Goal: Information Seeking & Learning: Find specific fact

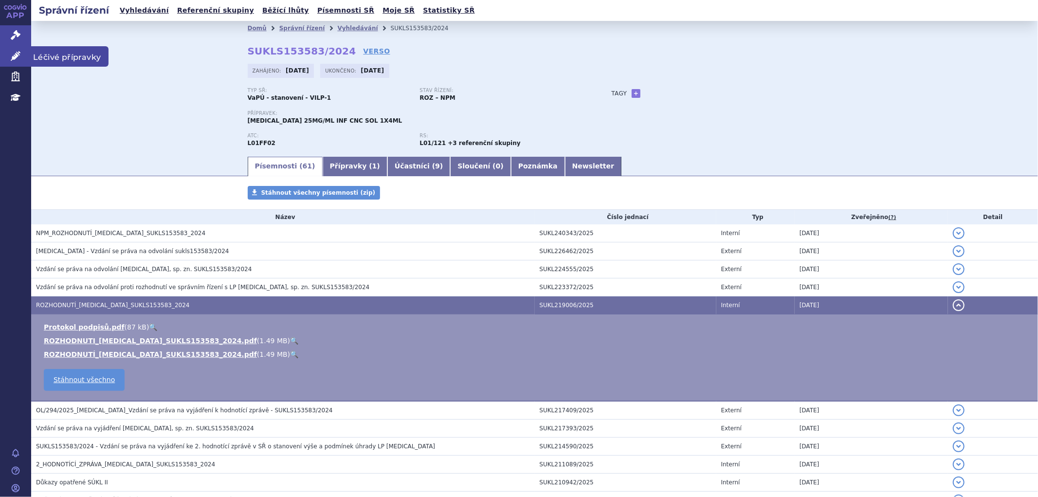
click at [16, 51] on icon at bounding box center [16, 56] width 10 height 10
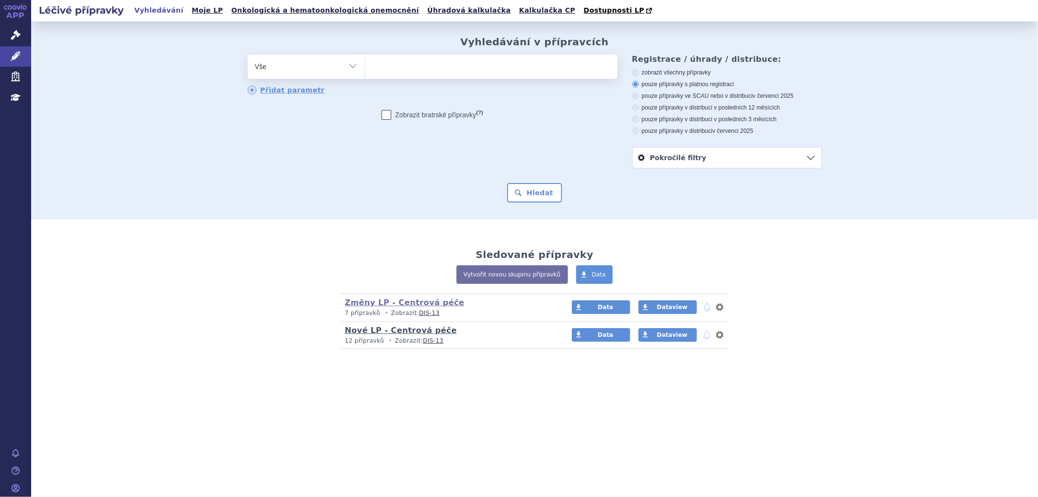
click at [418, 331] on link "Nové LP - Centrová péče" at bounding box center [401, 329] width 112 height 9
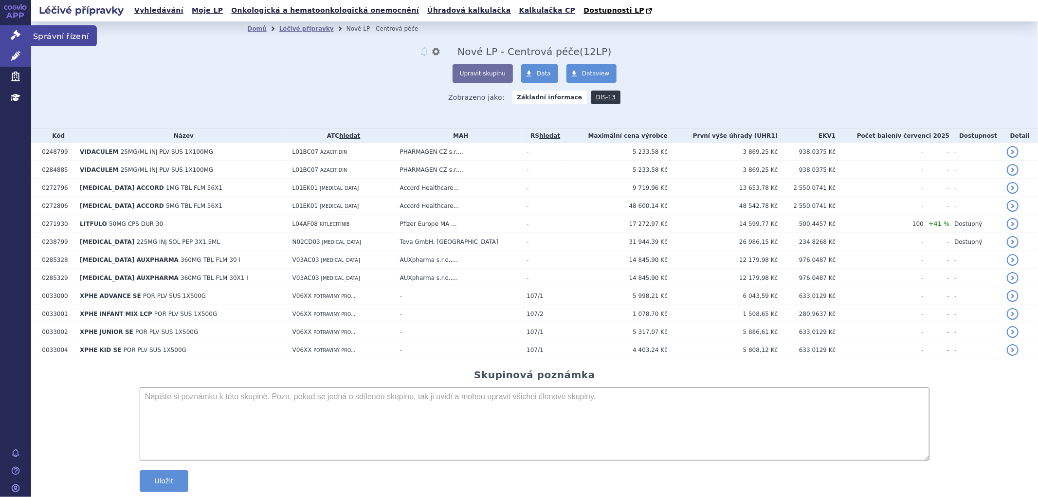
click at [11, 37] on icon at bounding box center [16, 35] width 10 height 10
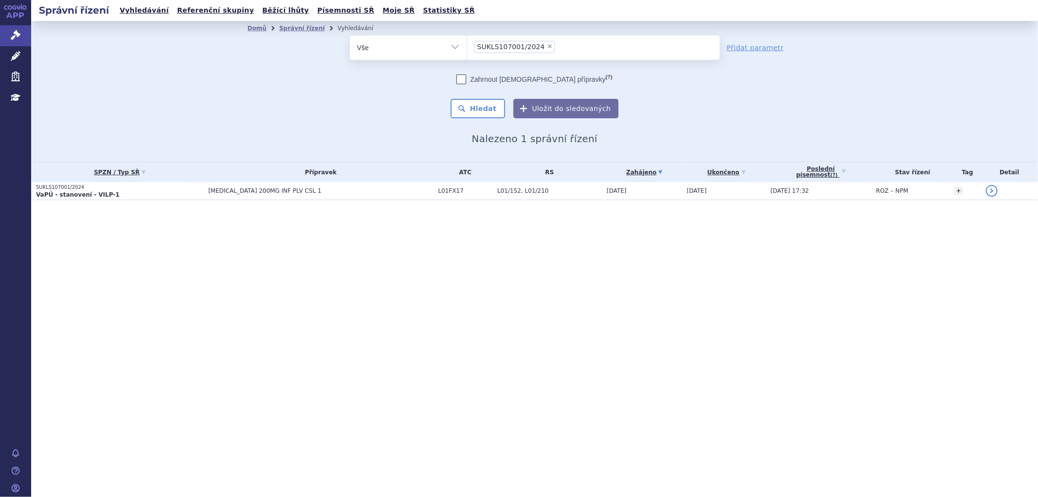
click at [538, 42] on li "× SUKLS107001/2024" at bounding box center [514, 47] width 81 height 12
click at [467, 42] on select "SUKLS107001/2024" at bounding box center [466, 47] width 0 height 24
click at [547, 46] on span "×" at bounding box center [550, 46] width 6 height 6
click at [467, 46] on select "SUKLS107001/2024" at bounding box center [466, 47] width 0 height 24
select select
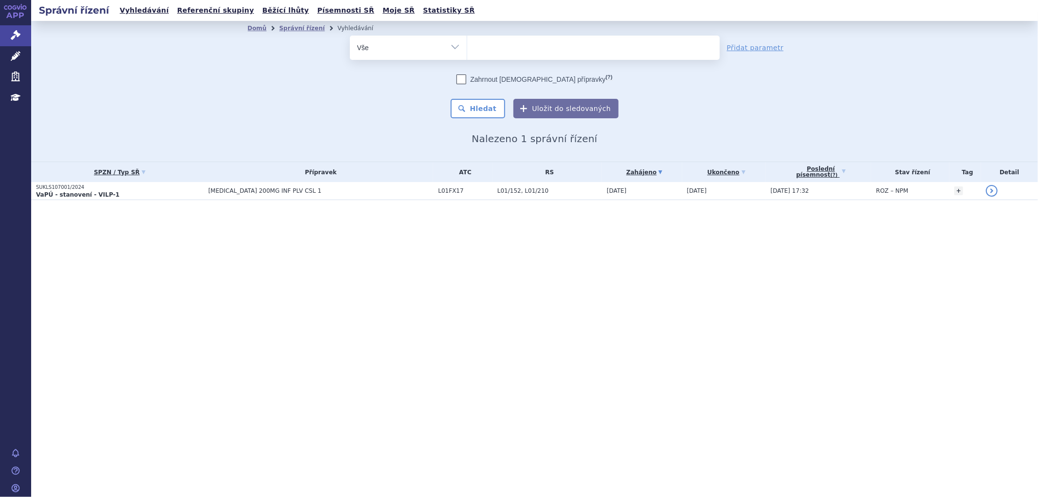
drag, startPoint x: 538, startPoint y: 46, endPoint x: 525, endPoint y: 46, distance: 12.6
click at [538, 46] on ul at bounding box center [593, 46] width 252 height 20
click at [467, 46] on select "SUKLS107001/2024" at bounding box center [466, 47] width 0 height 24
paste input "[MEDICAL_DATA]"
type input "[MEDICAL_DATA]"
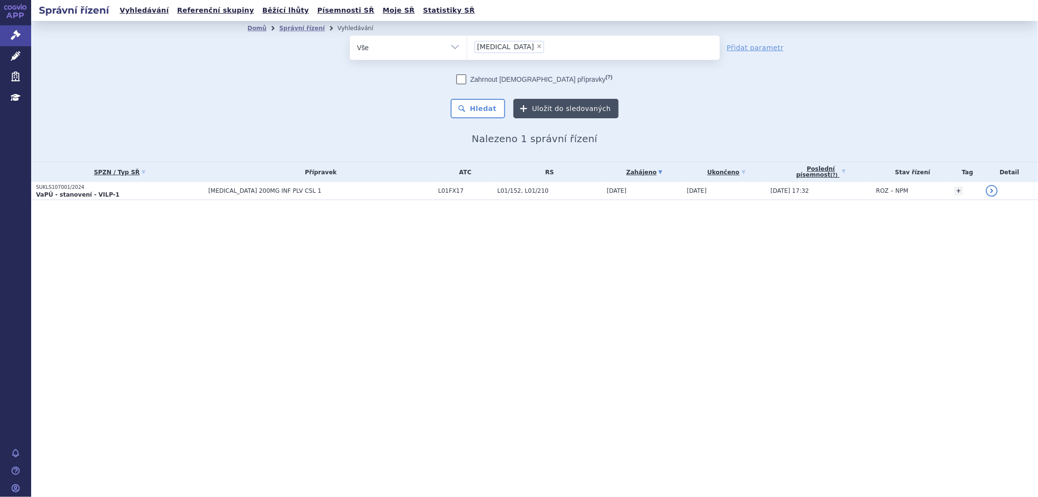
select select "[MEDICAL_DATA]"
click at [490, 108] on button "Hledat" at bounding box center [477, 108] width 55 height 19
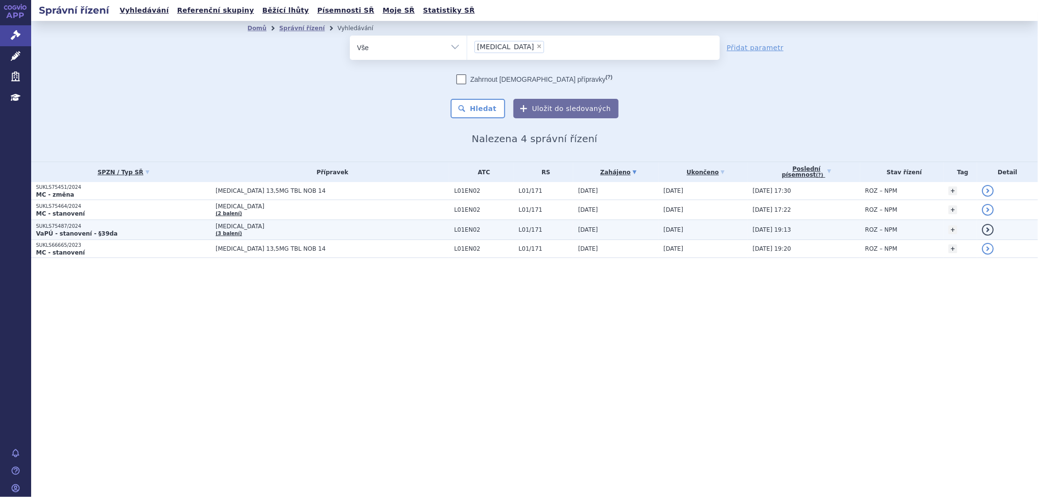
click at [359, 231] on td "[MEDICAL_DATA] (3 balení)" at bounding box center [330, 230] width 238 height 20
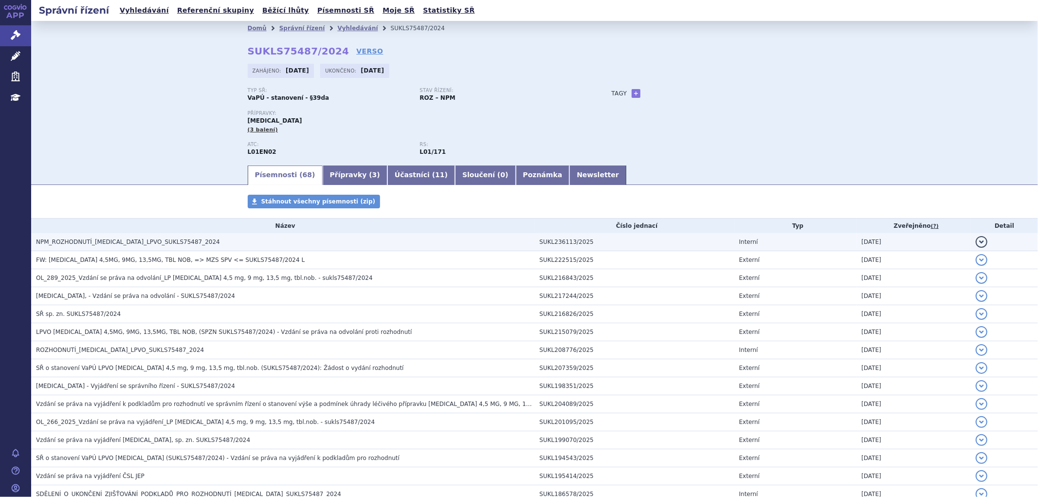
click at [340, 245] on h3 "NPM_ROZHODNUTÍ_PEMAZYRE_LPVO_SUKLS75487_2024" at bounding box center [285, 242] width 499 height 10
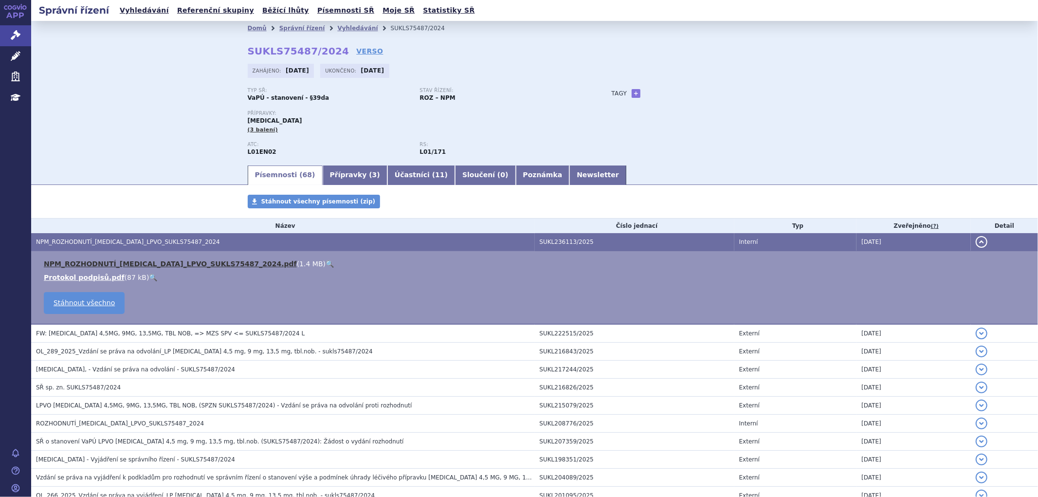
click at [215, 267] on link "NPM_ROZHODNUTÍ_PEMAZYRE_LPVO_SUKLS75487_2024.pdf" at bounding box center [170, 264] width 253 height 8
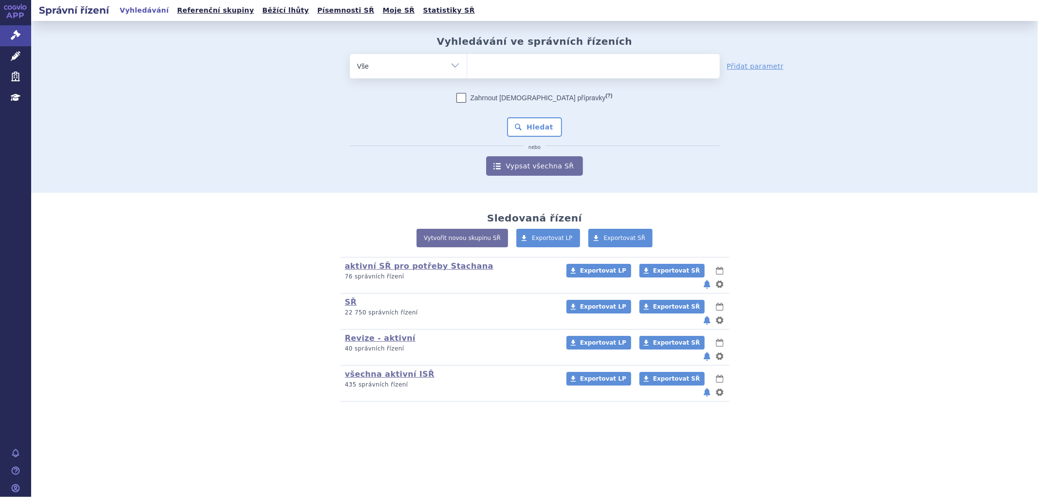
click at [553, 76] on span at bounding box center [593, 66] width 252 height 24
click at [467, 76] on select at bounding box center [466, 66] width 0 height 24
type input "TR"
type input "TROD"
type input "TRODE"
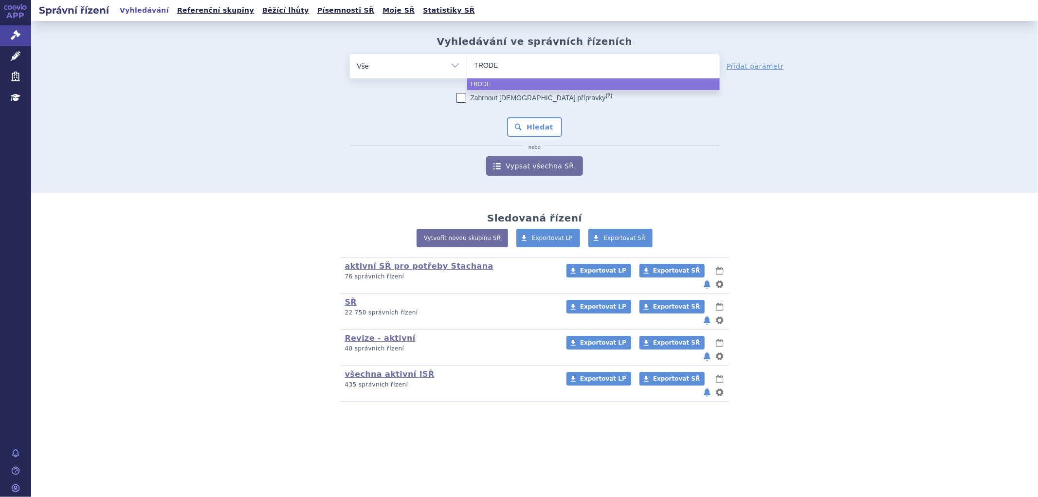
type input "TRODEL"
type input "TRODELVY"
select select "TRODELVY"
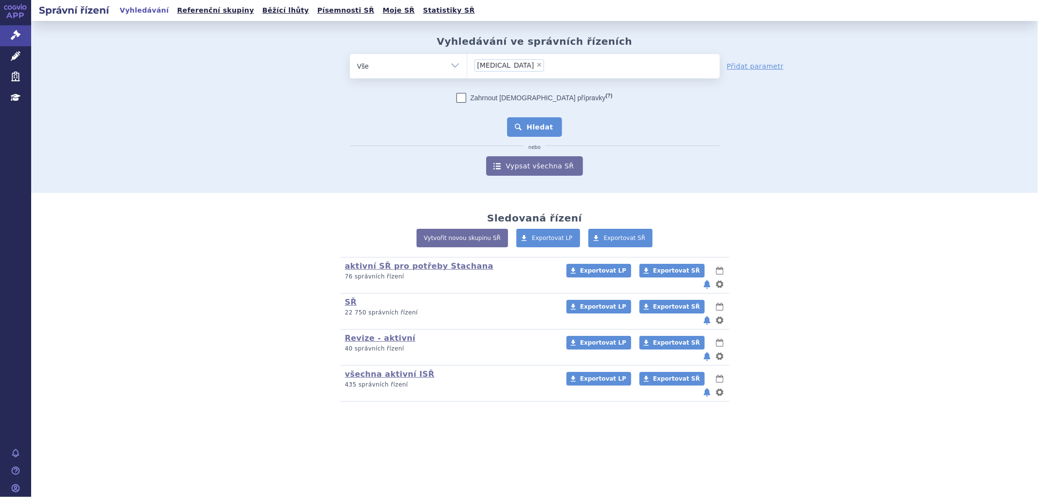
click at [531, 122] on button "Hledat" at bounding box center [534, 126] width 55 height 19
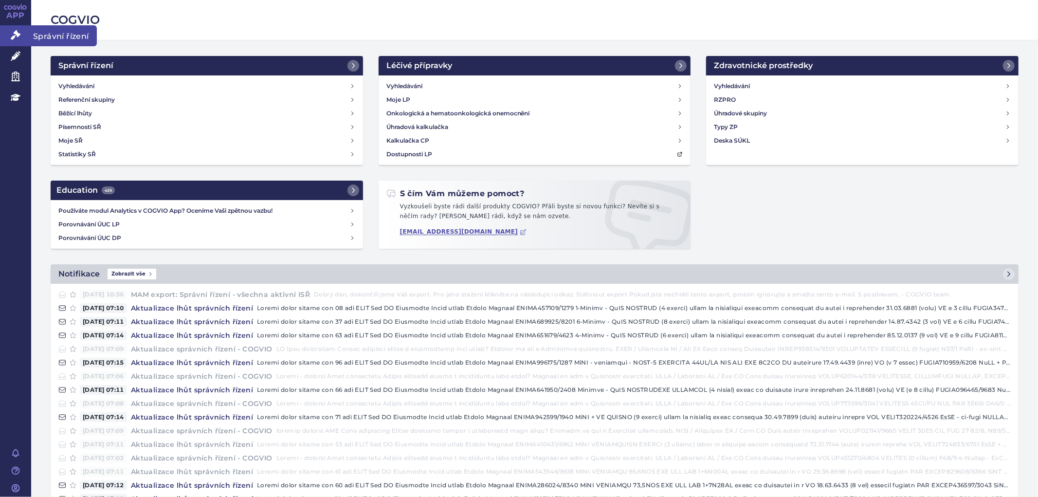
click at [22, 33] on link "Správní řízení" at bounding box center [15, 35] width 31 height 20
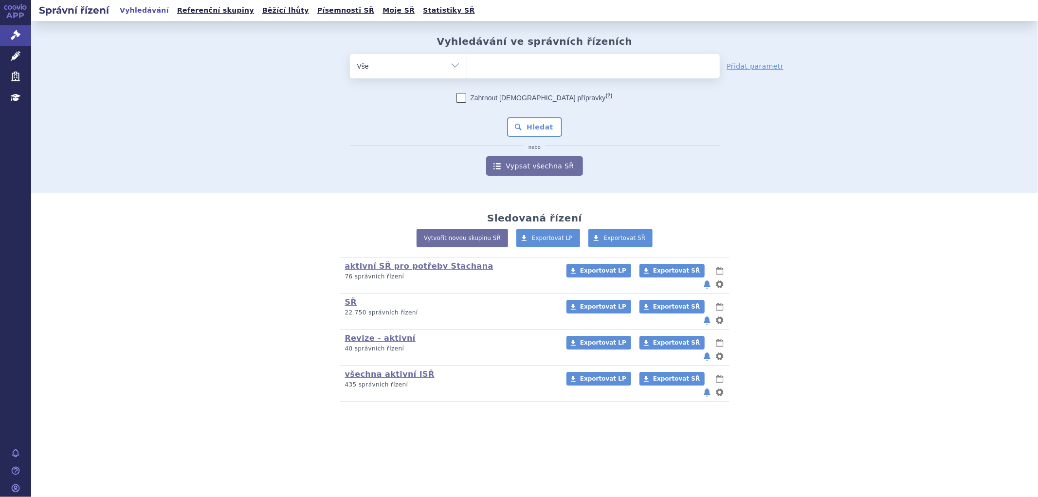
click at [586, 65] on ul at bounding box center [593, 64] width 252 height 20
click at [467, 65] on select at bounding box center [466, 66] width 0 height 24
type input "KE"
type input "KEY"
type input "KEYT"
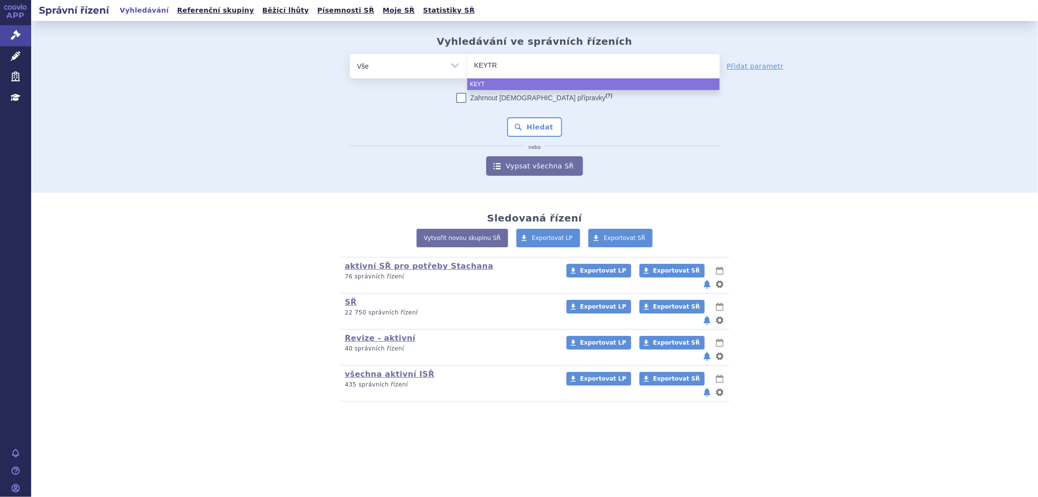
type input "KEYTRU"
type input "KEYTRUD"
type input "KEYTRUDA"
select select "KEYTRUDA"
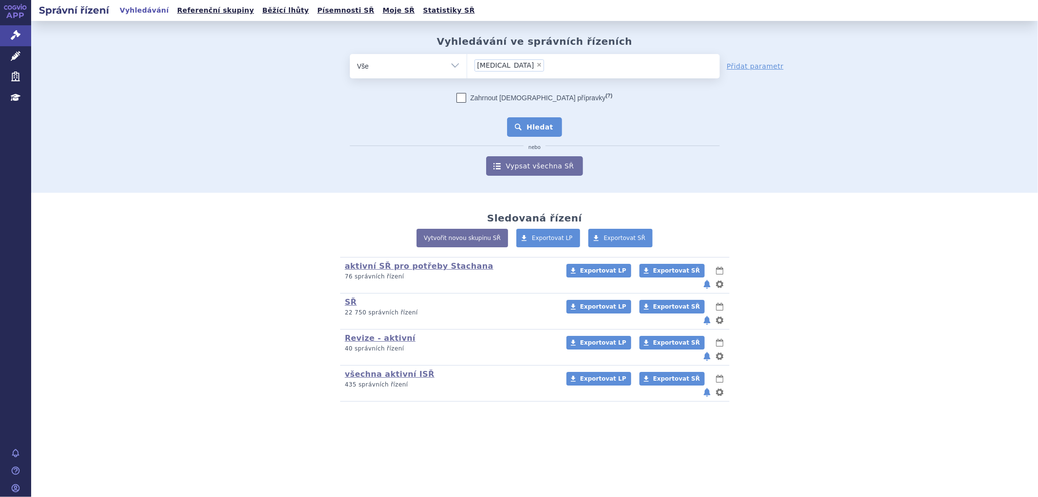
click at [532, 130] on button "Hledat" at bounding box center [534, 126] width 55 height 19
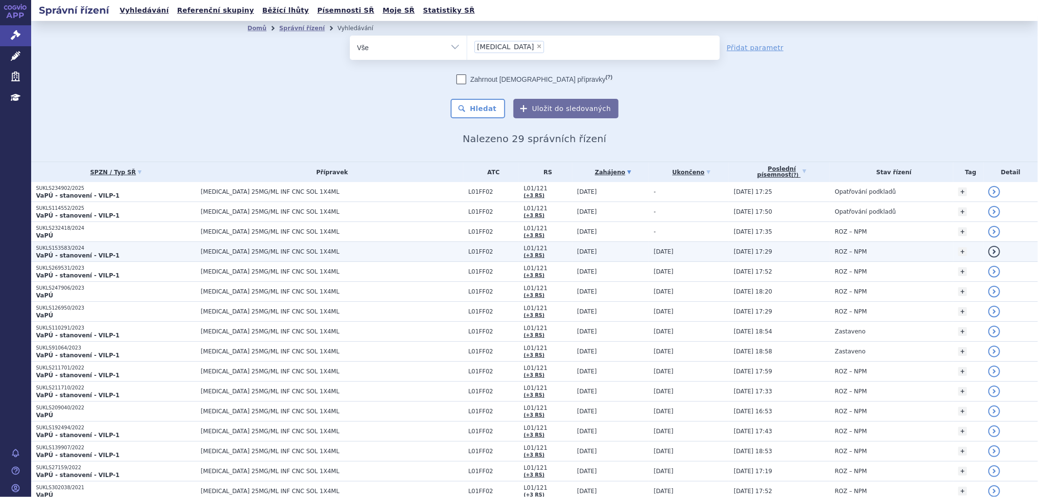
click at [420, 253] on span "[MEDICAL_DATA] 25MG/ML INF CNC SOL 1X4ML" at bounding box center [322, 251] width 243 height 7
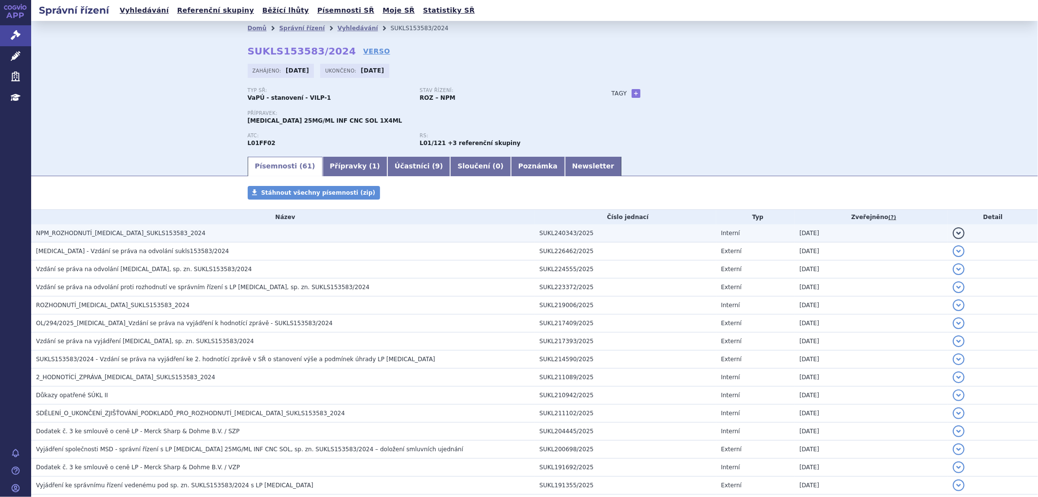
click at [178, 235] on h3 "NPM_ROZHODNUTÍ_[MEDICAL_DATA]_SUKLS153583_2024" at bounding box center [285, 233] width 499 height 10
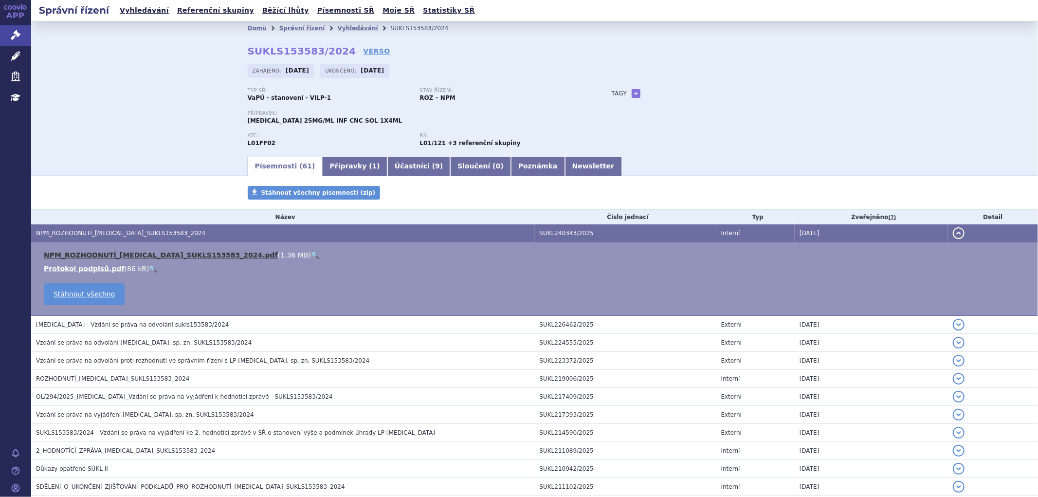
click at [203, 252] on link "NPM_ROZHODNUTÍ_KEYTRUDA_SUKLS153583_2024.pdf" at bounding box center [161, 255] width 234 height 8
